Goal: Use online tool/utility

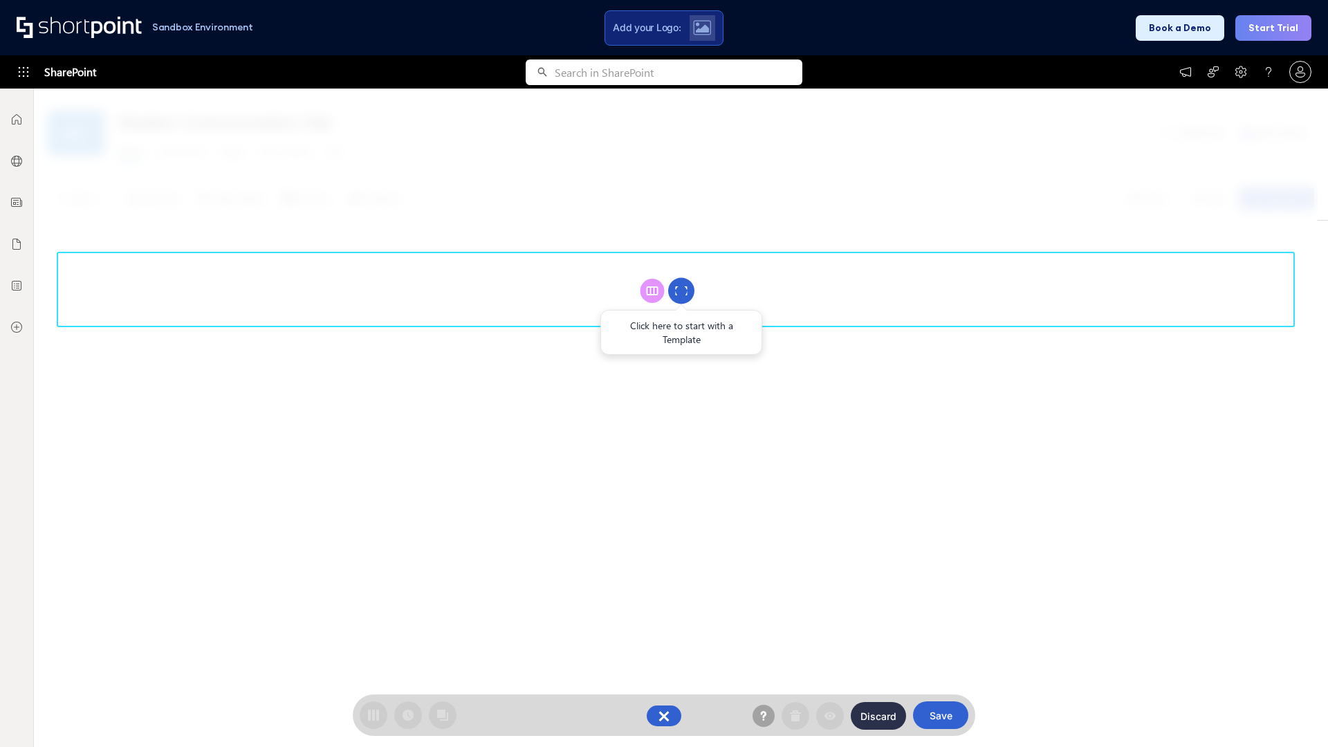
click at [681, 291] on circle at bounding box center [681, 291] width 26 height 26
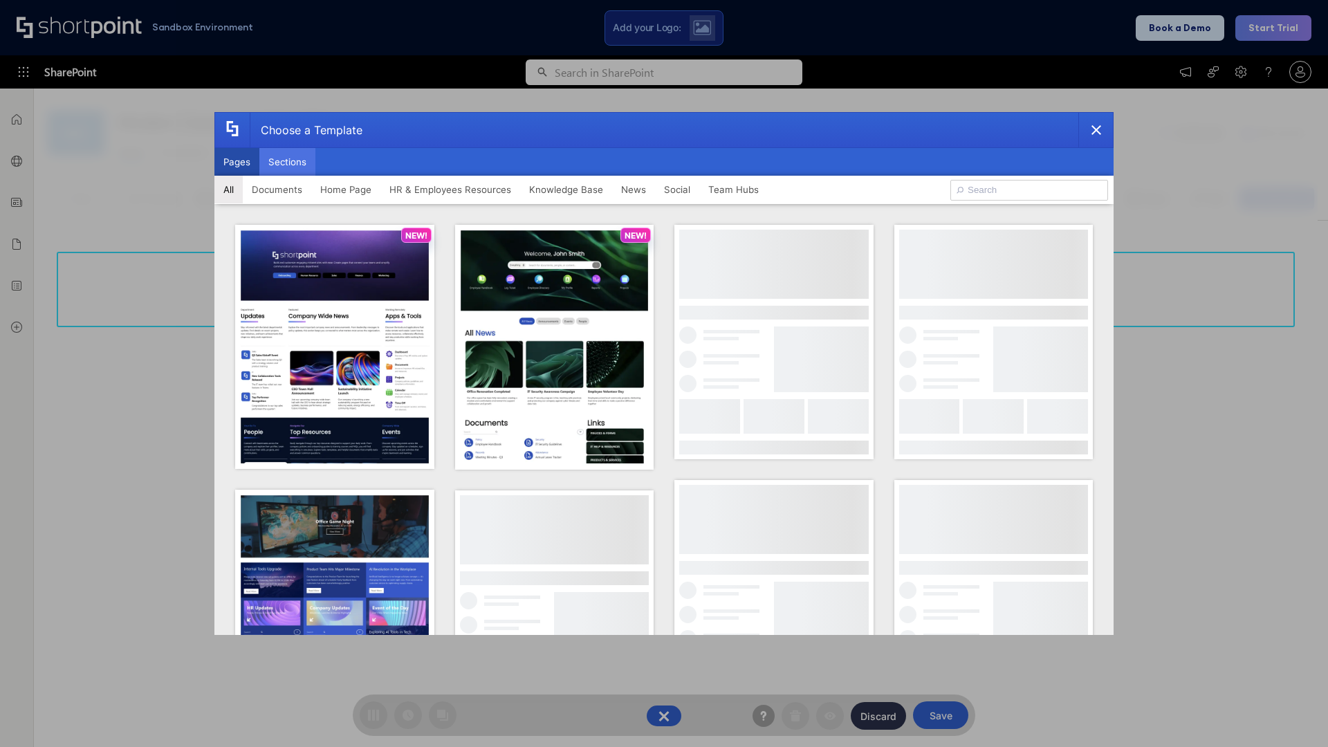
click at [287, 162] on button "Sections" at bounding box center [287, 162] width 56 height 28
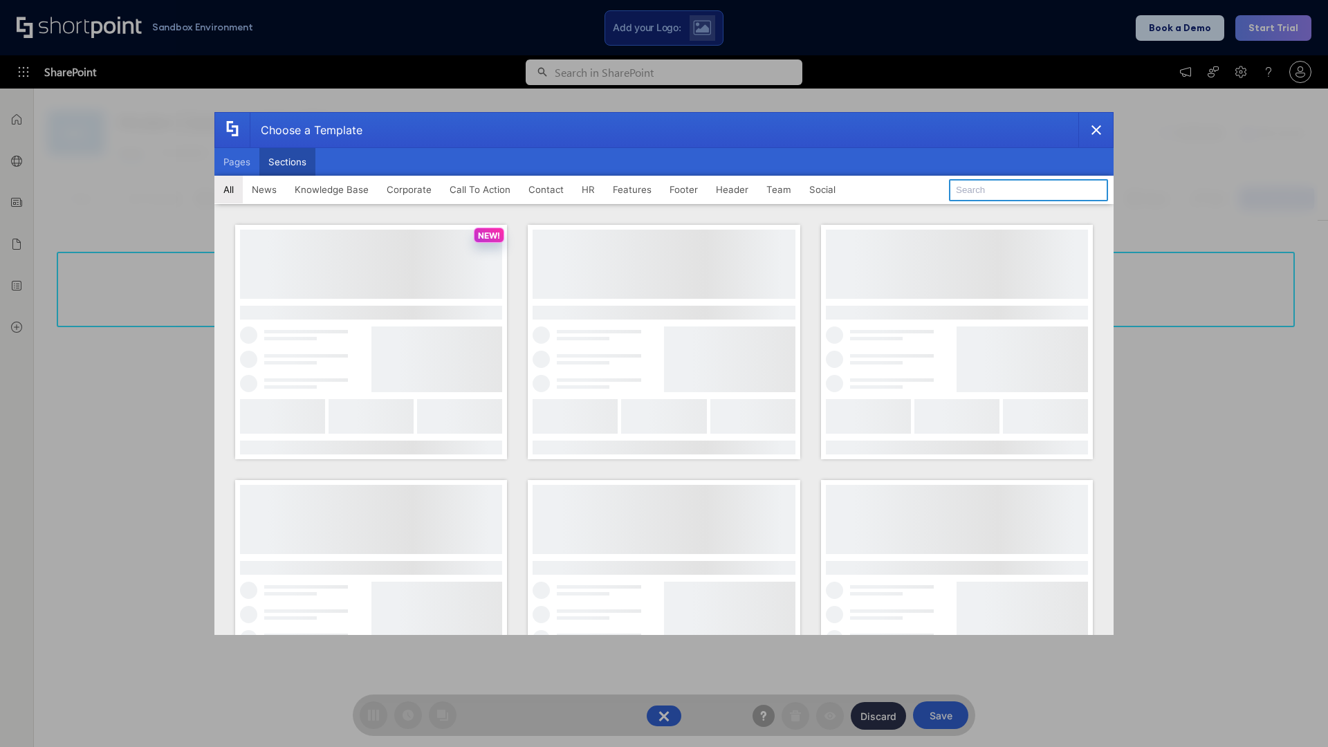
type input "Header 1"
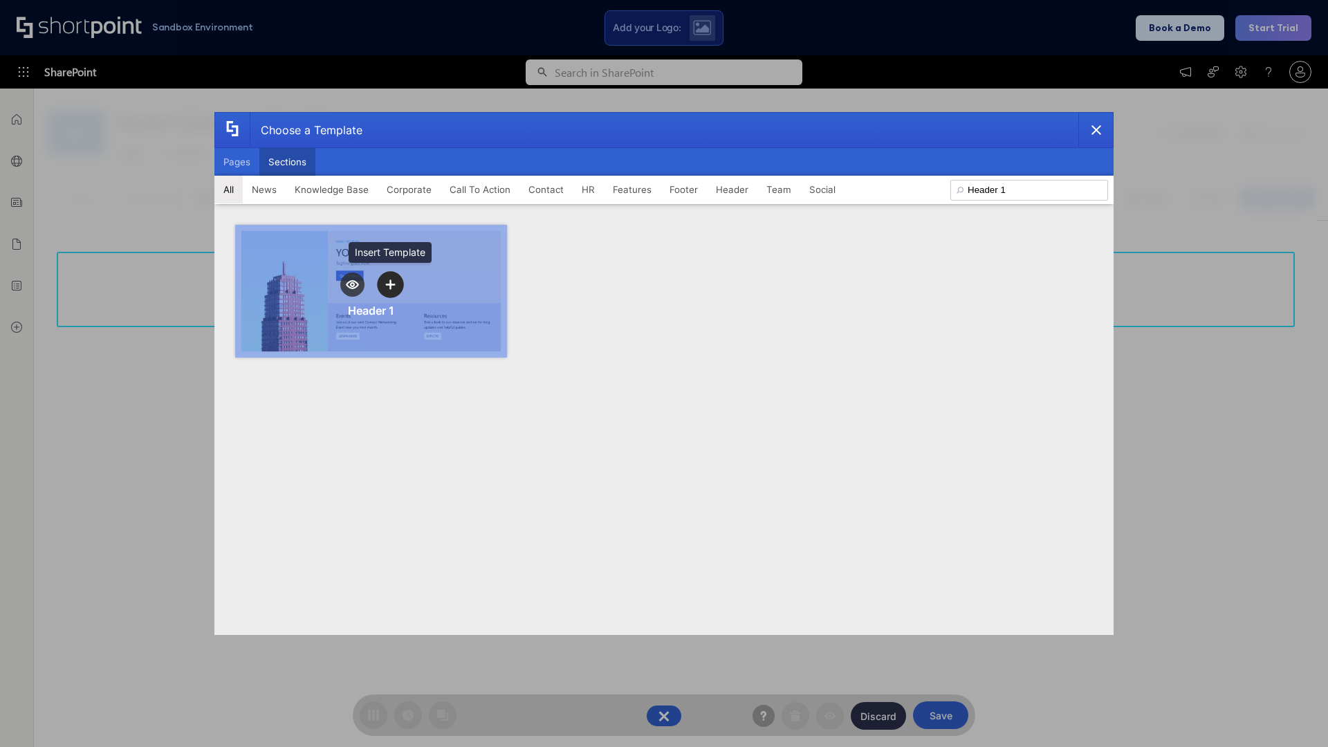
click at [390, 284] on icon "template selector" at bounding box center [390, 285] width 10 height 10
